Goal: Task Accomplishment & Management: Manage account settings

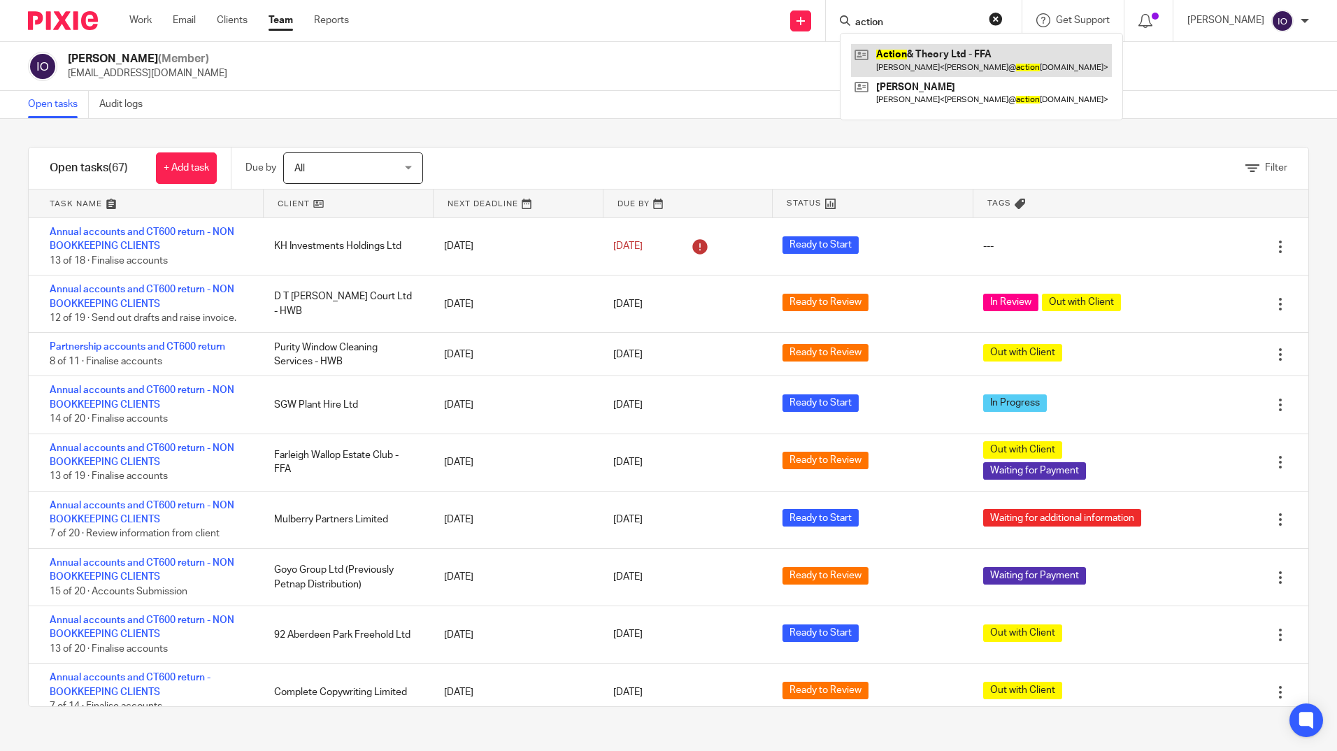
type input "action"
click at [893, 54] on link at bounding box center [981, 60] width 261 height 32
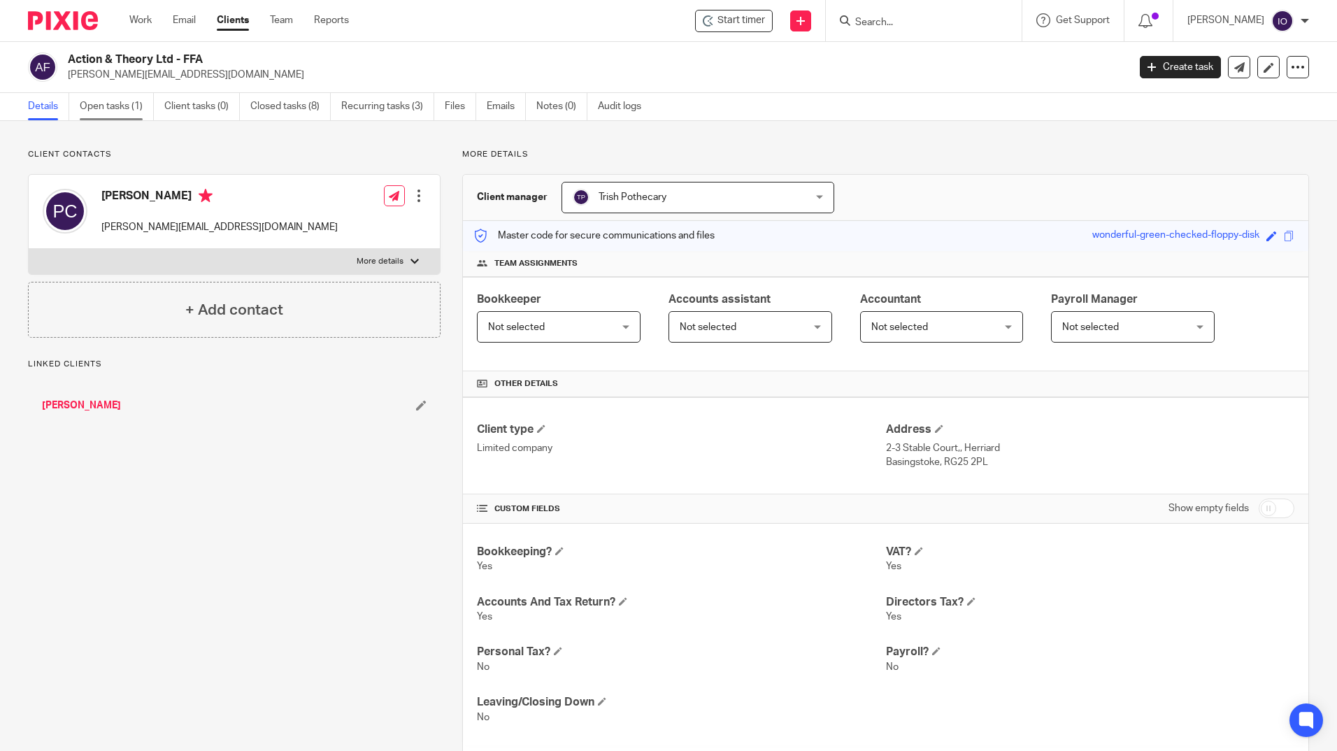
click at [99, 108] on link "Open tasks (1)" at bounding box center [117, 106] width 74 height 27
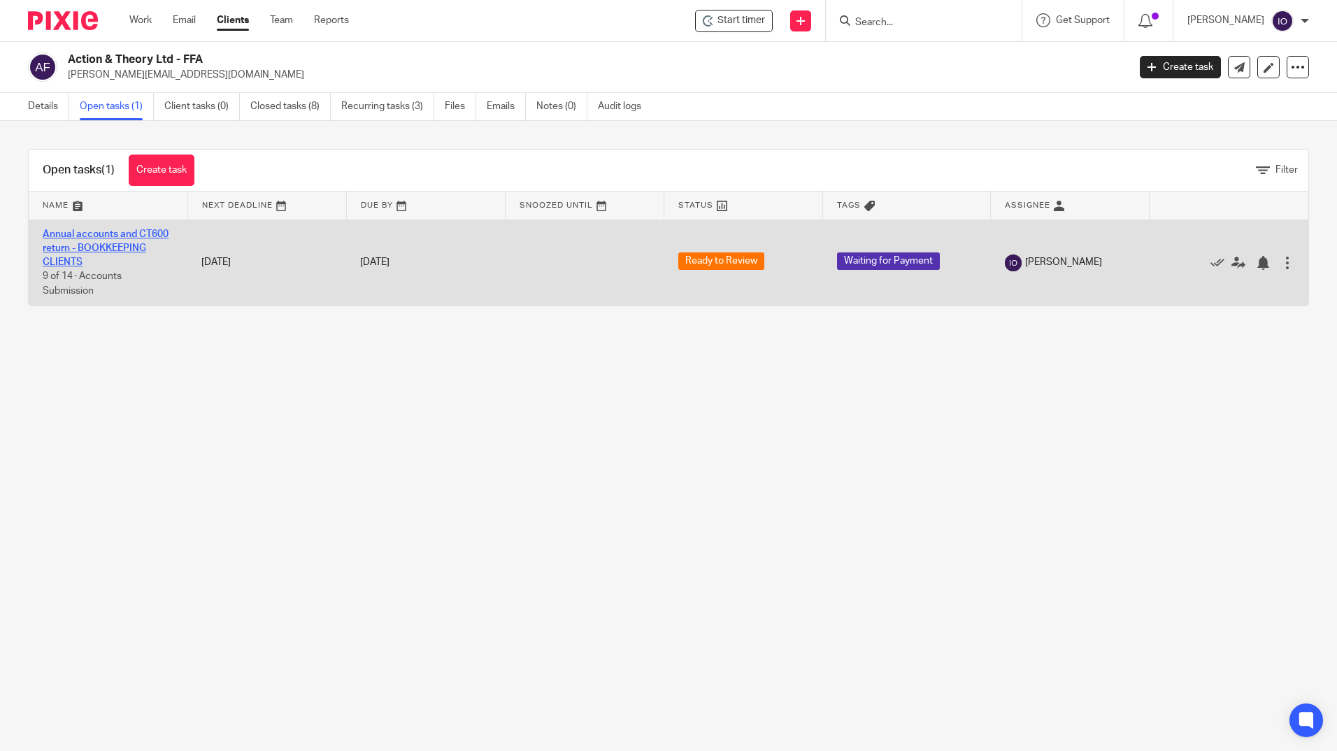
click at [85, 234] on link "Annual accounts and CT600 return - BOOKKEEPING CLIENTS" at bounding box center [106, 248] width 126 height 38
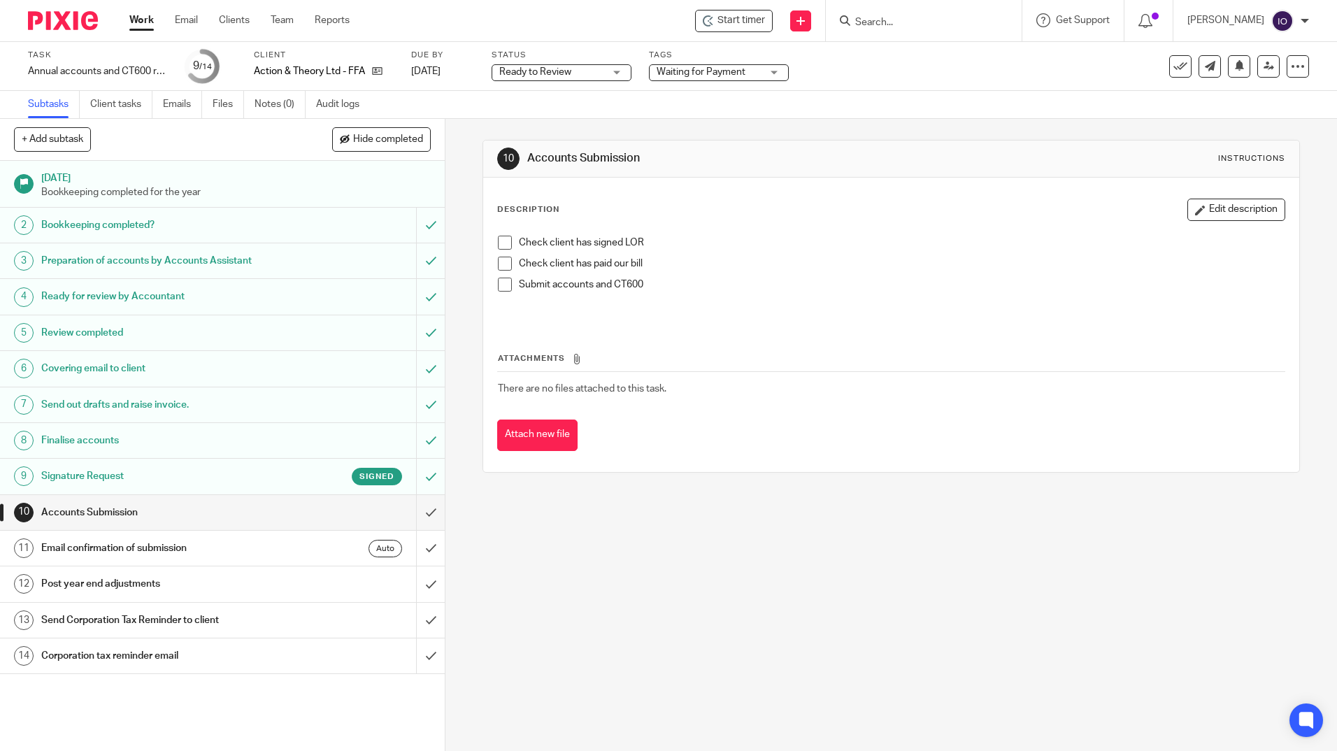
click at [995, 515] on div "10 Accounts Submission Instructions Description Edit description Check client h…" at bounding box center [890, 435] width 891 height 632
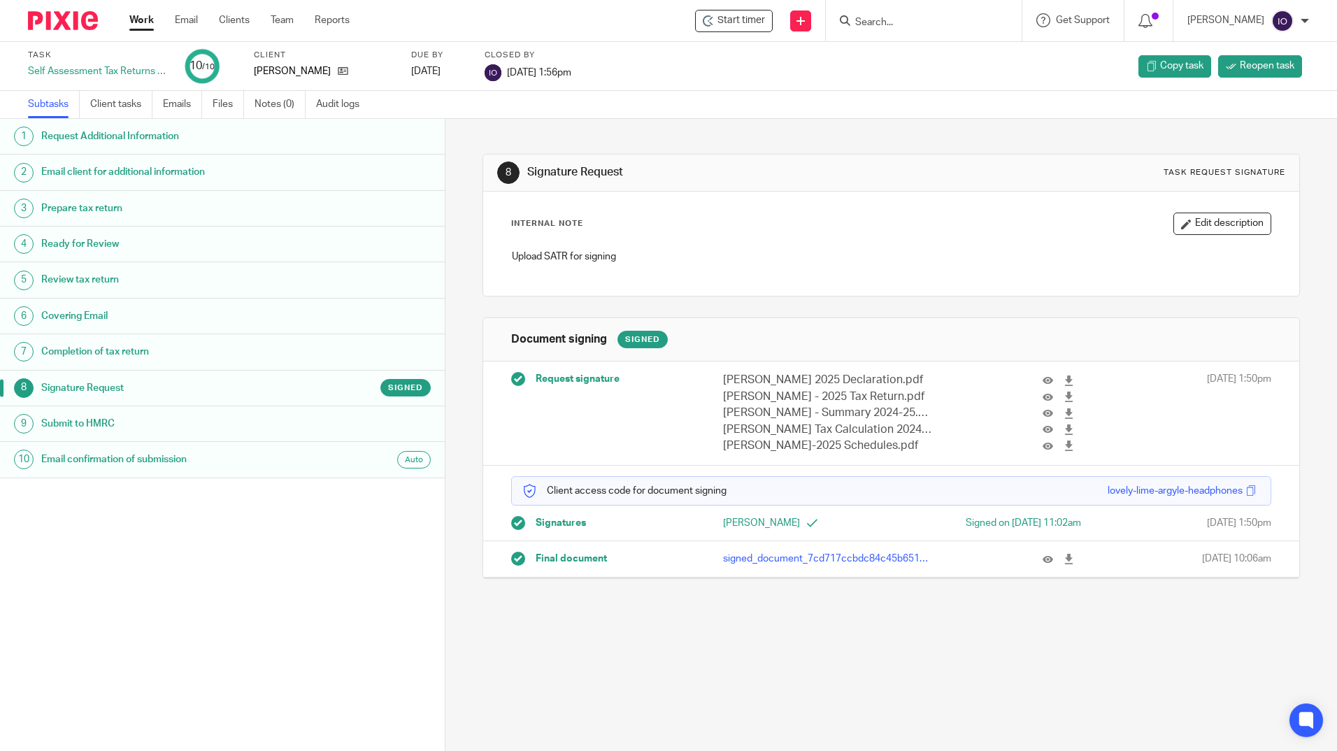
click at [947, 19] on input "Search" at bounding box center [917, 23] width 126 height 13
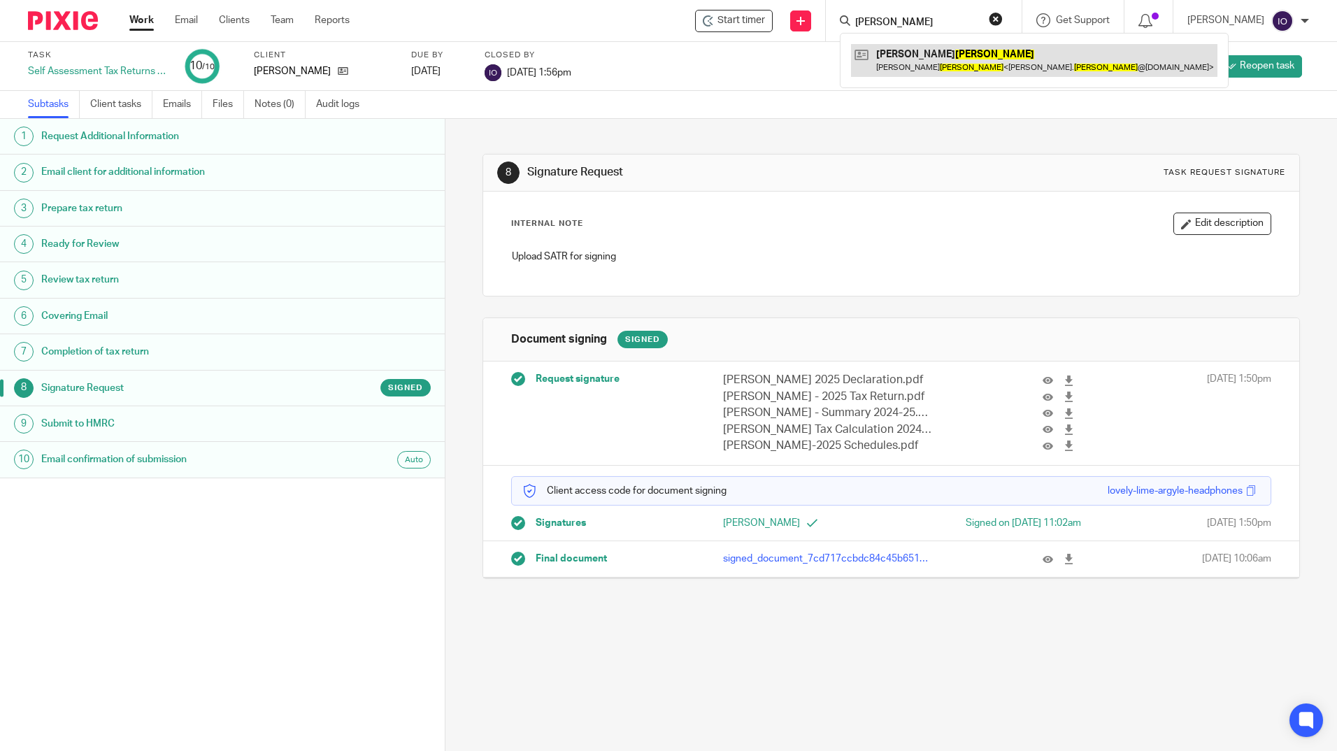
type input "bowden"
click at [917, 50] on link at bounding box center [1034, 60] width 366 height 32
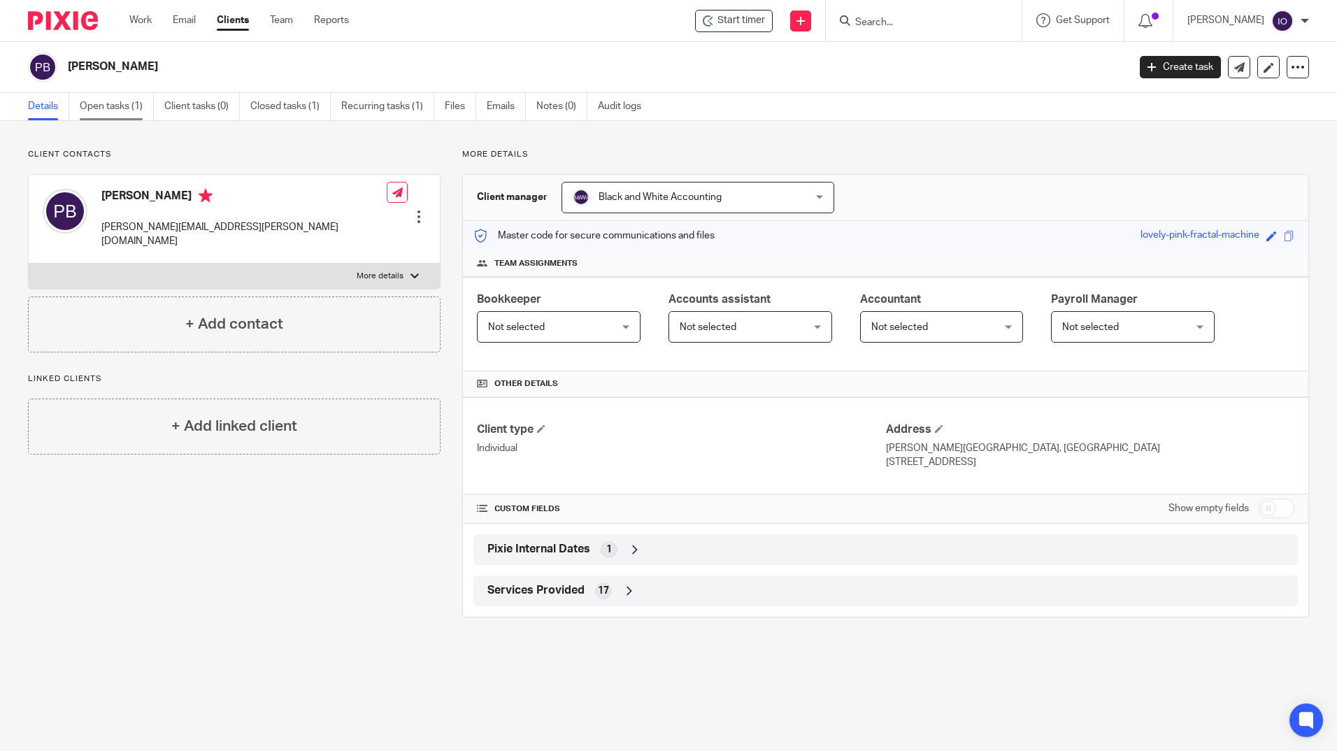
click at [125, 102] on link "Open tasks (1)" at bounding box center [117, 106] width 74 height 27
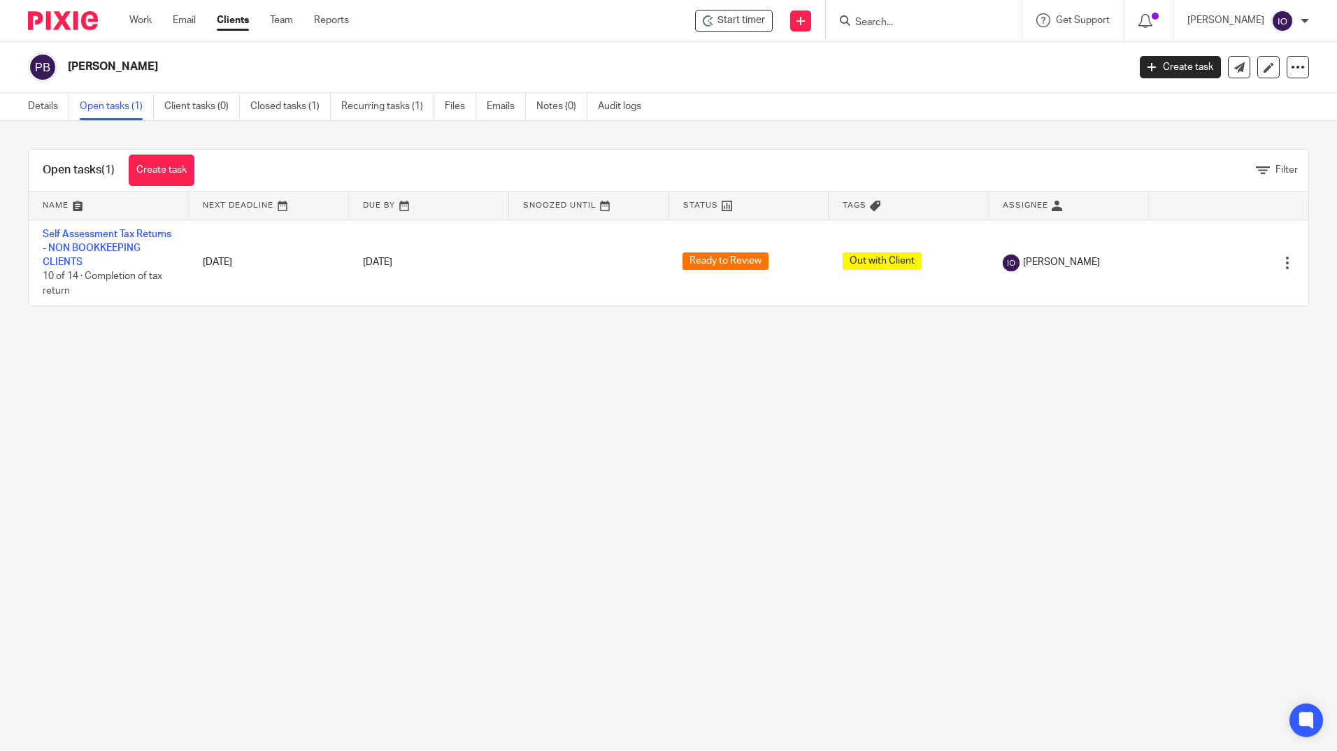
click at [886, 36] on div at bounding box center [924, 20] width 196 height 41
click at [886, 29] on form at bounding box center [928, 20] width 149 height 17
click at [846, 24] on icon at bounding box center [845, 20] width 10 height 10
click at [856, 20] on input "Search" at bounding box center [917, 23] width 126 height 13
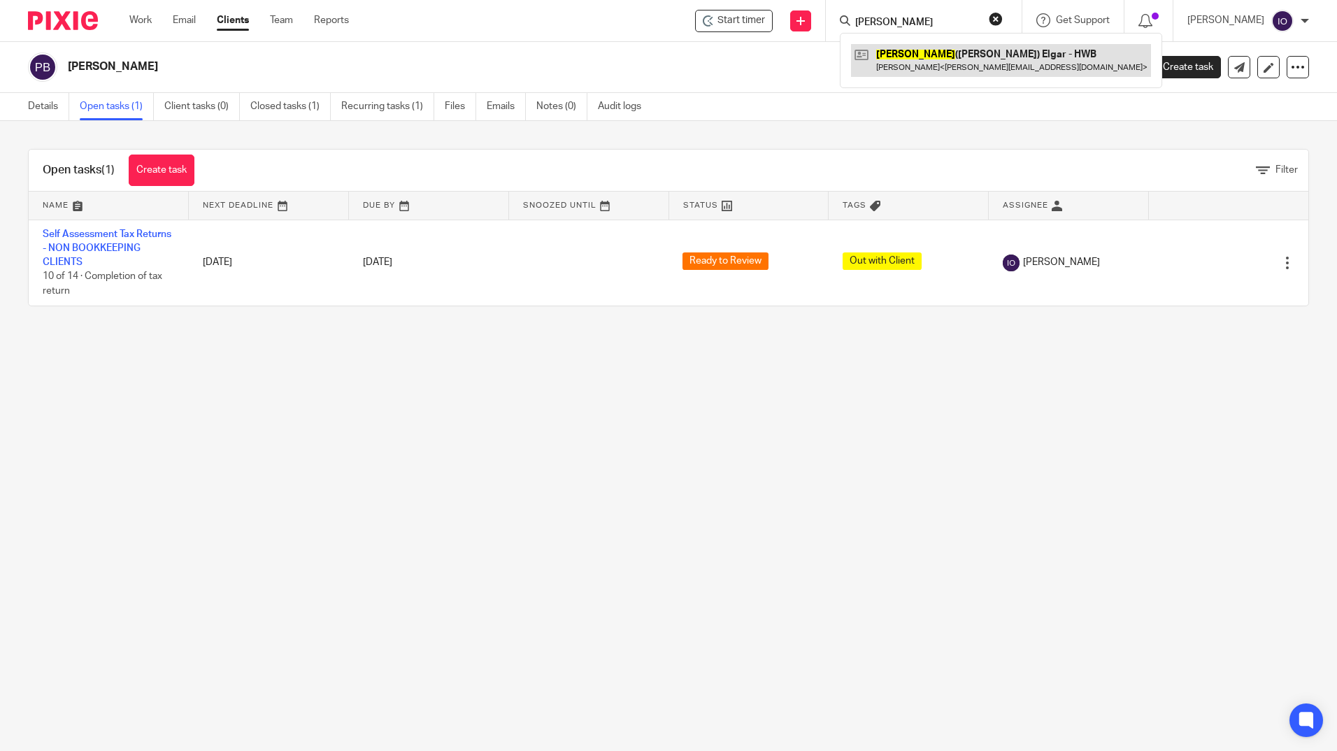
type input "patricia"
click at [900, 55] on link at bounding box center [1001, 60] width 300 height 32
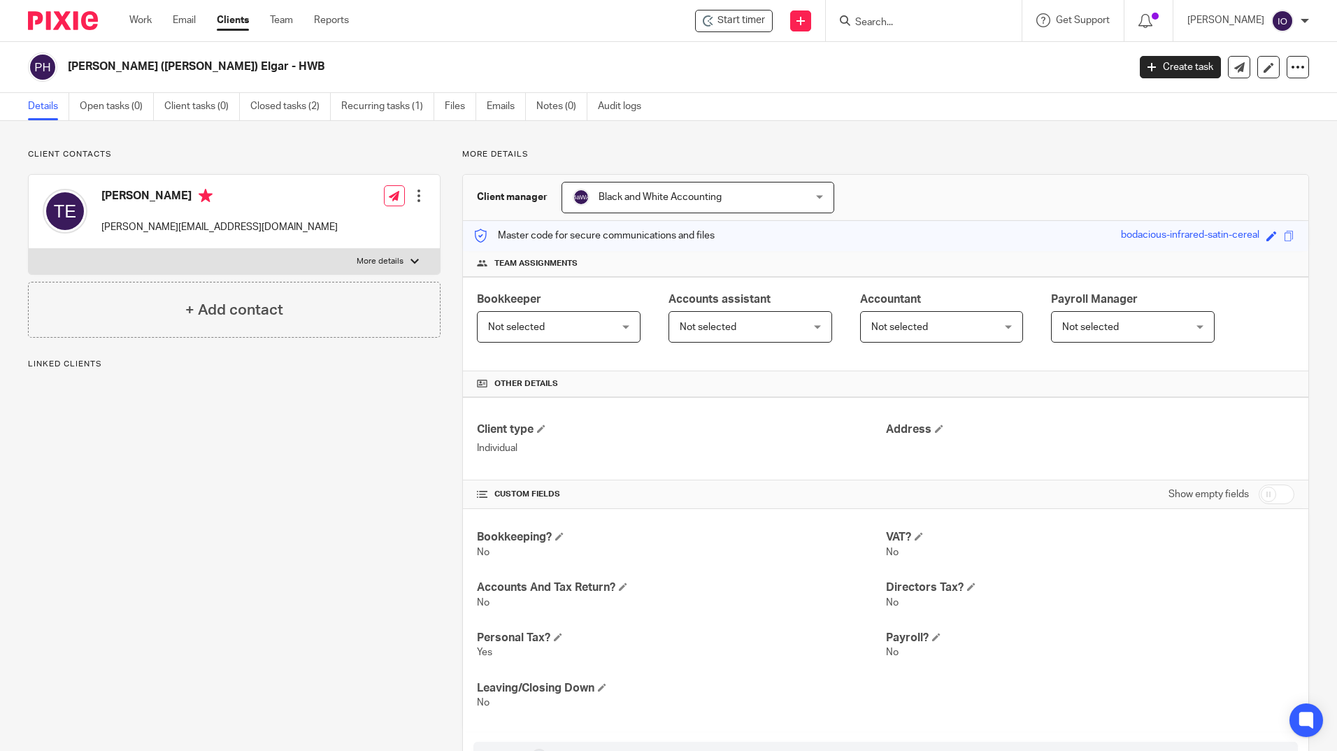
click at [108, 103] on link "Open tasks (0)" at bounding box center [117, 106] width 74 height 27
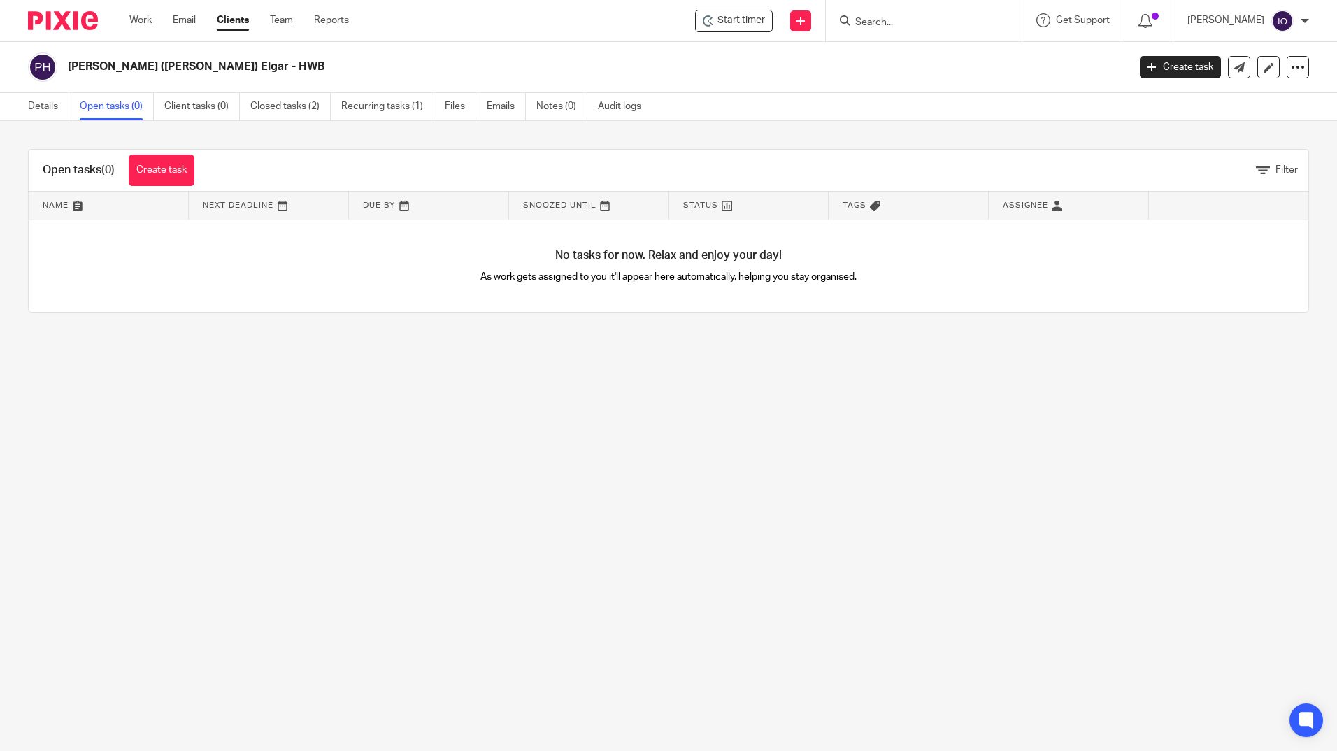
drag, startPoint x: 864, startPoint y: 38, endPoint x: 863, endPoint y: 28, distance: 10.5
click at [864, 36] on div at bounding box center [924, 20] width 196 height 41
click at [863, 23] on input "Search" at bounding box center [917, 23] width 126 height 13
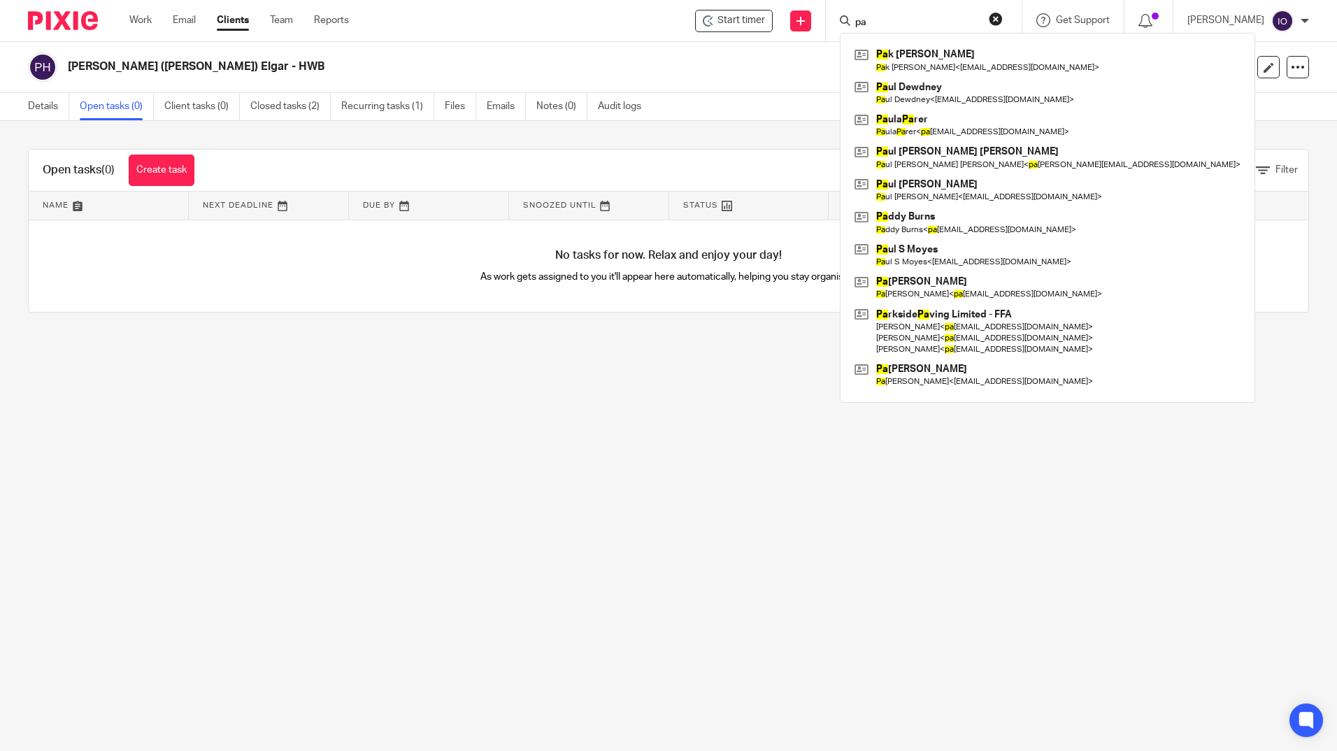
type input "p"
